Goal: Task Accomplishment & Management: Use online tool/utility

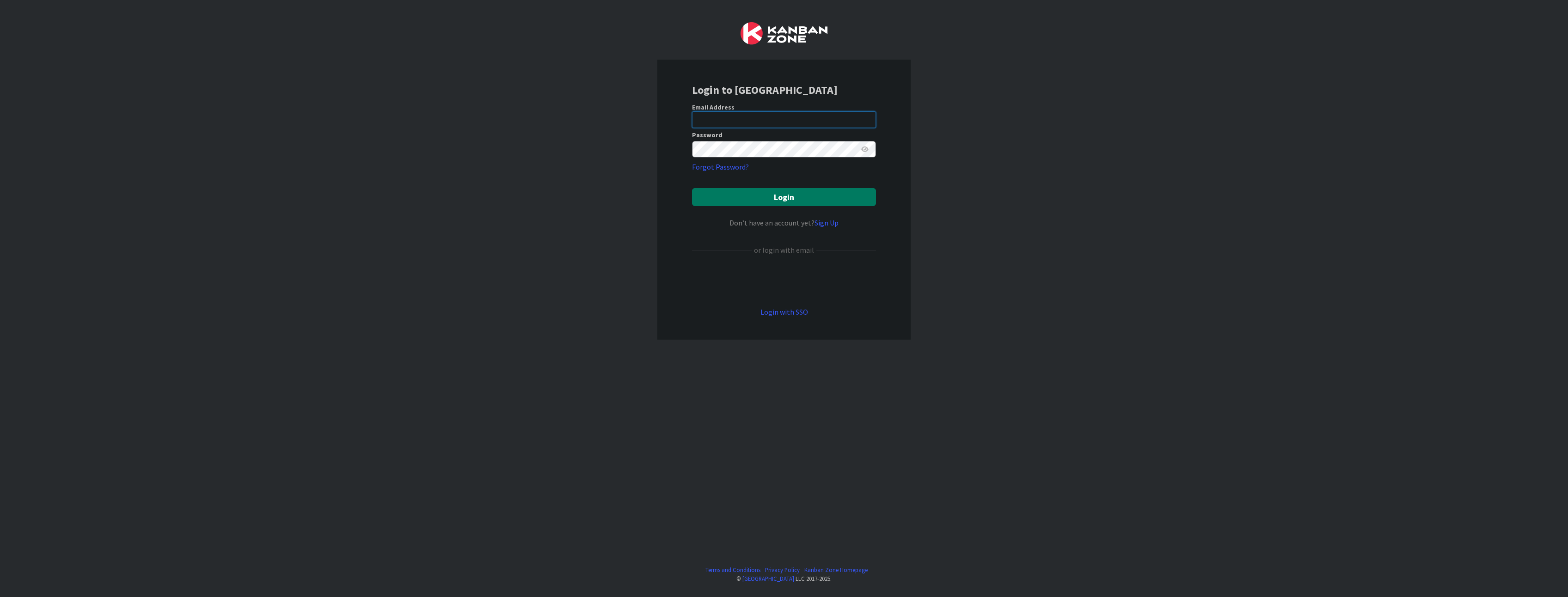
type input "rstankowski@huisman-nl.com"
click at [733, 204] on button "Login" at bounding box center [784, 197] width 184 height 18
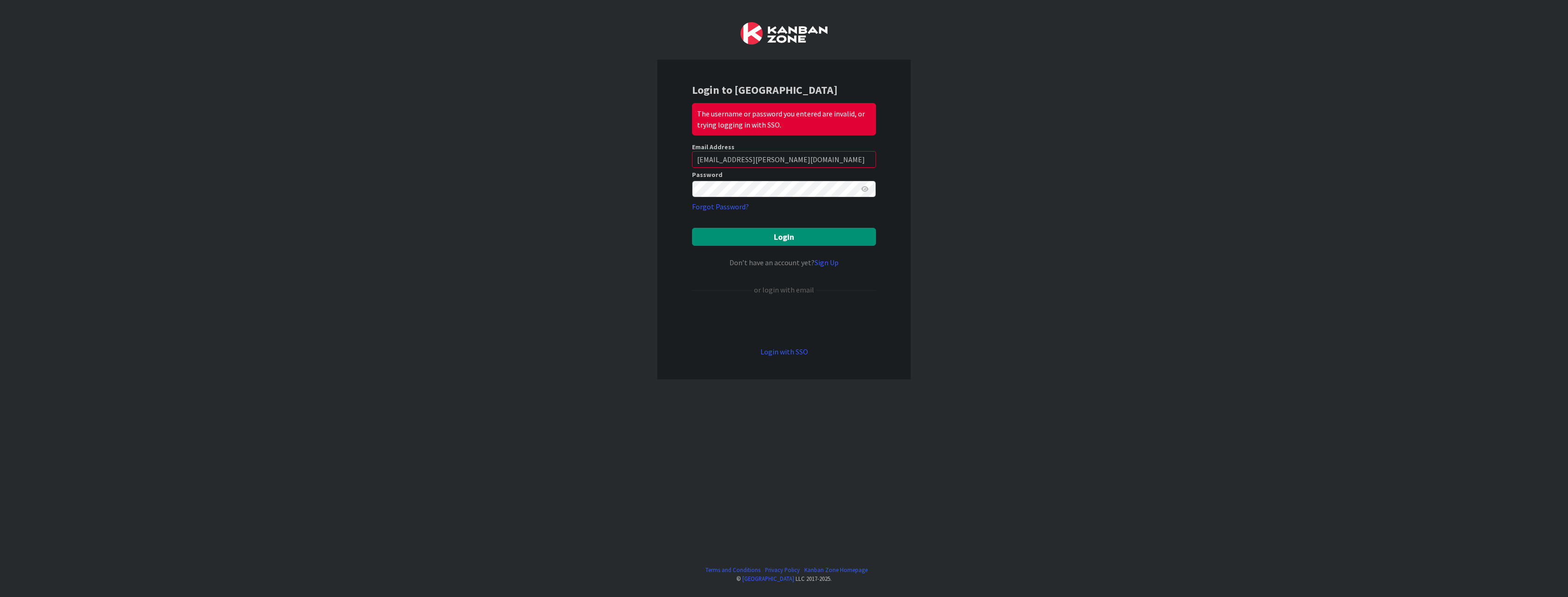
click at [865, 189] on icon at bounding box center [865, 189] width 8 height 6
click at [692, 228] on button "Login" at bounding box center [784, 237] width 184 height 18
click at [871, 235] on button "Login" at bounding box center [784, 237] width 184 height 18
click at [811, 243] on button "Login" at bounding box center [784, 237] width 184 height 18
click at [784, 128] on div "The username or password you entered are invalid, or trying logging in with SSO." at bounding box center [784, 119] width 184 height 32
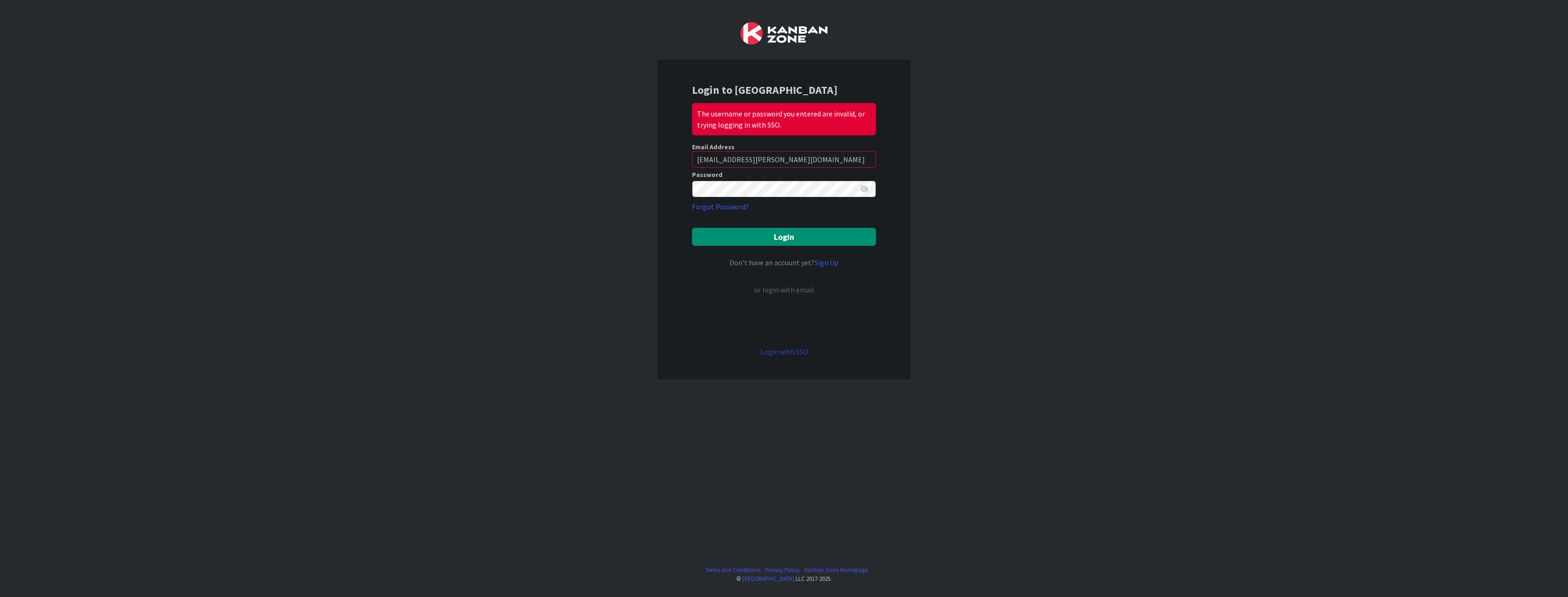
click at [773, 354] on link "Login with SSO" at bounding box center [784, 352] width 47 height 9
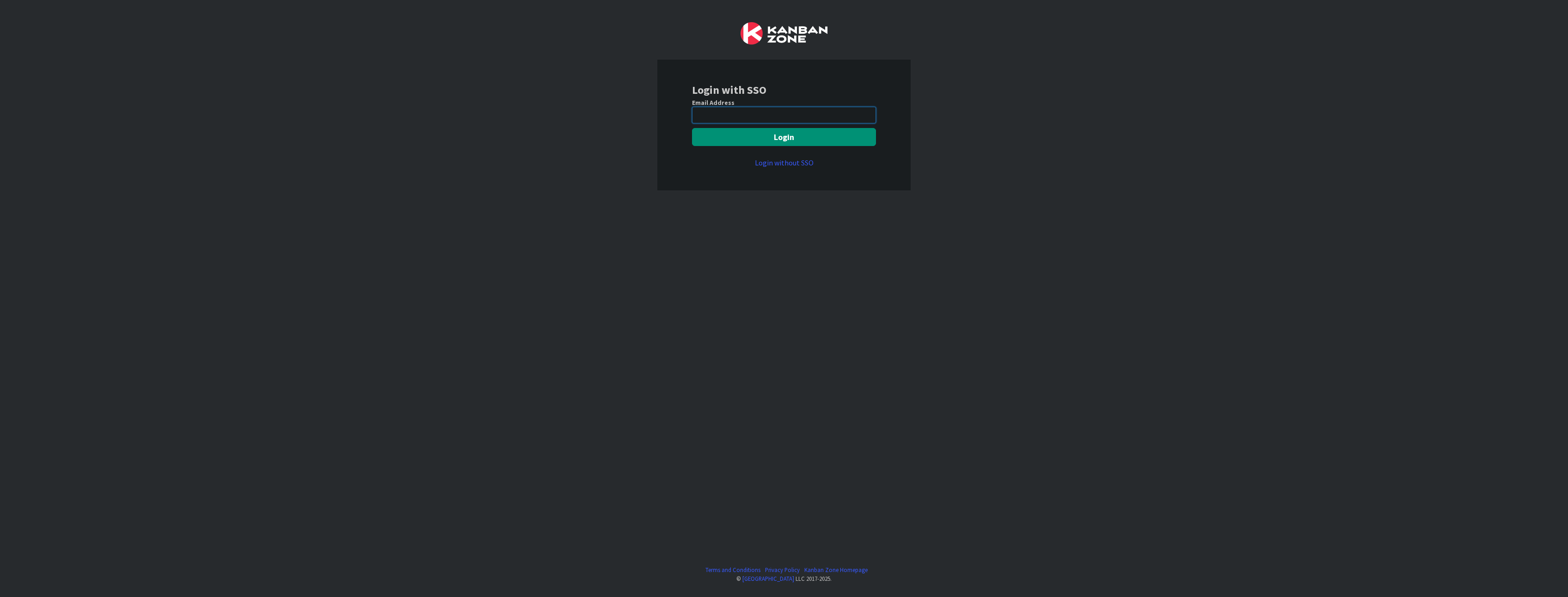
click at [775, 121] on input "email" at bounding box center [784, 115] width 184 height 16
type input "rstankowski@huisman-nl.com"
click at [781, 141] on button "Login" at bounding box center [784, 137] width 184 height 18
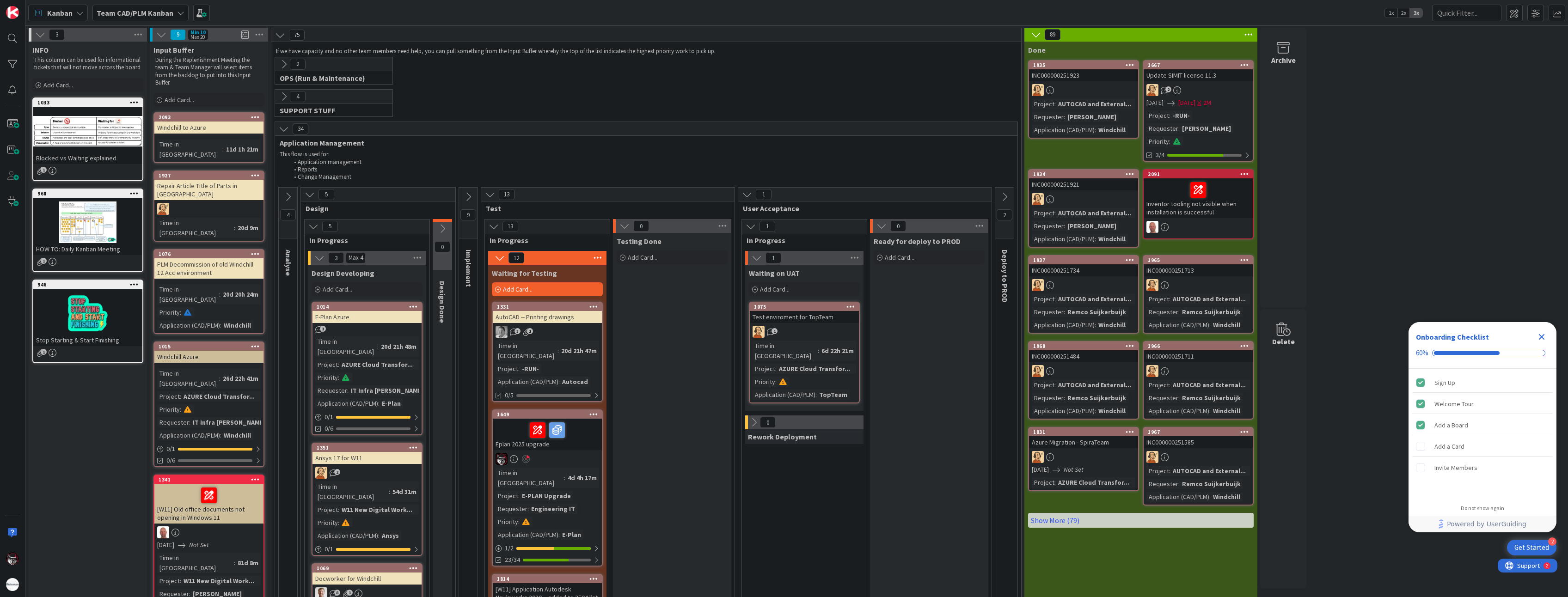
click at [1540, 338] on icon "Close Checklist" at bounding box center [1542, 337] width 6 height 6
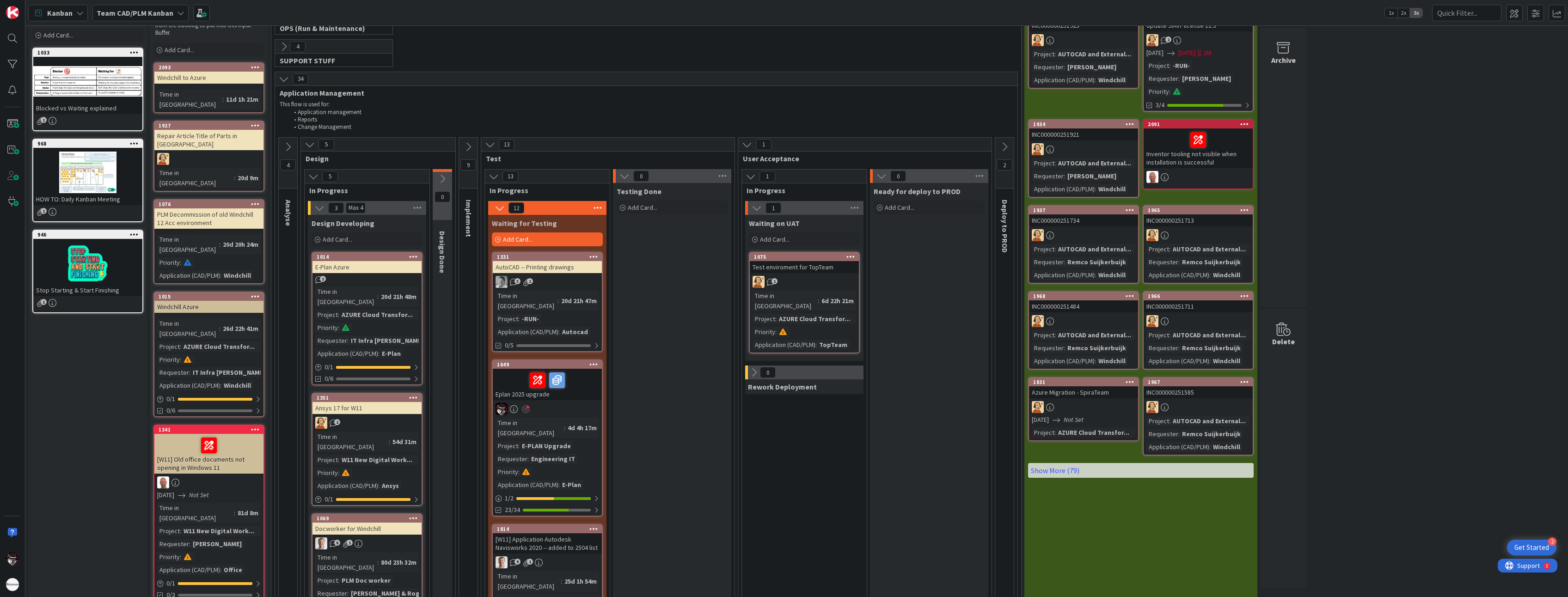
scroll to position [46, 0]
